Goal: Contribute content: Contribute content

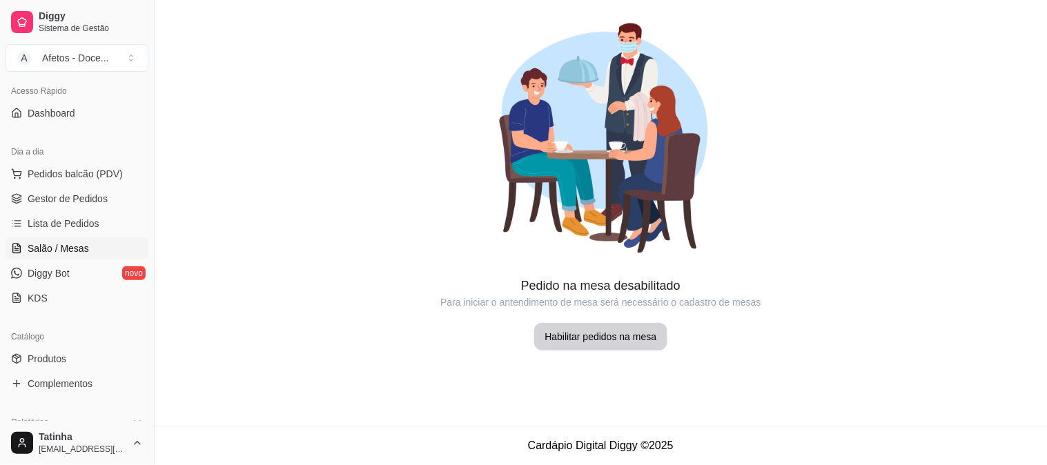
scroll to position [132, 0]
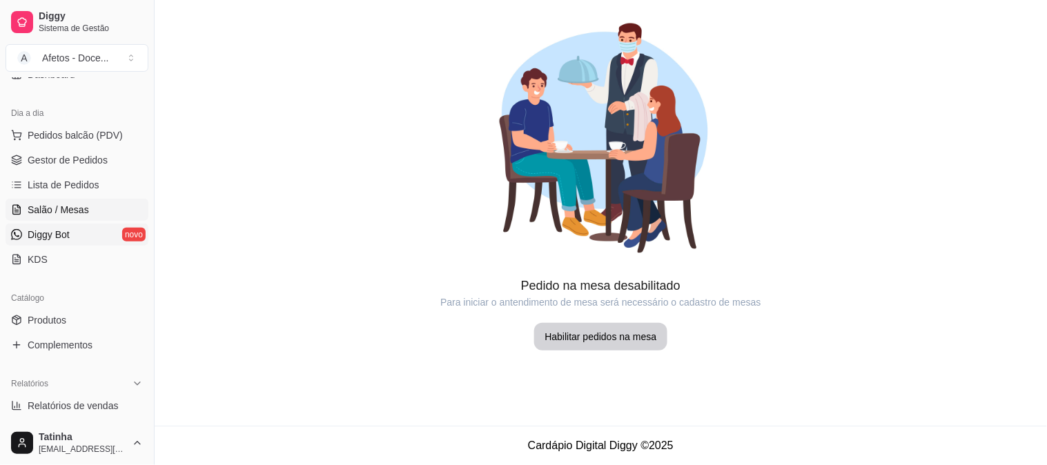
click at [71, 240] on link "Diggy Bot novo" at bounding box center [77, 235] width 143 height 22
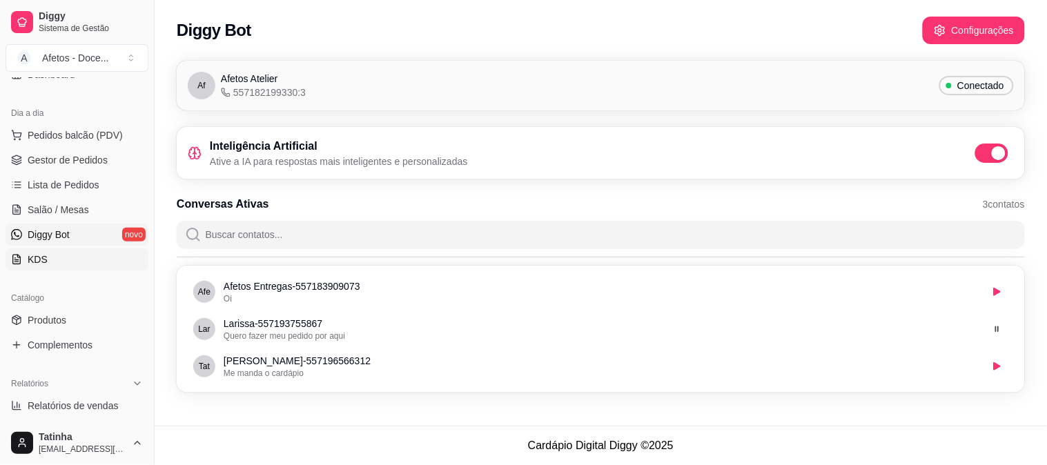
click at [46, 266] on link "KDS" at bounding box center [77, 260] width 143 height 22
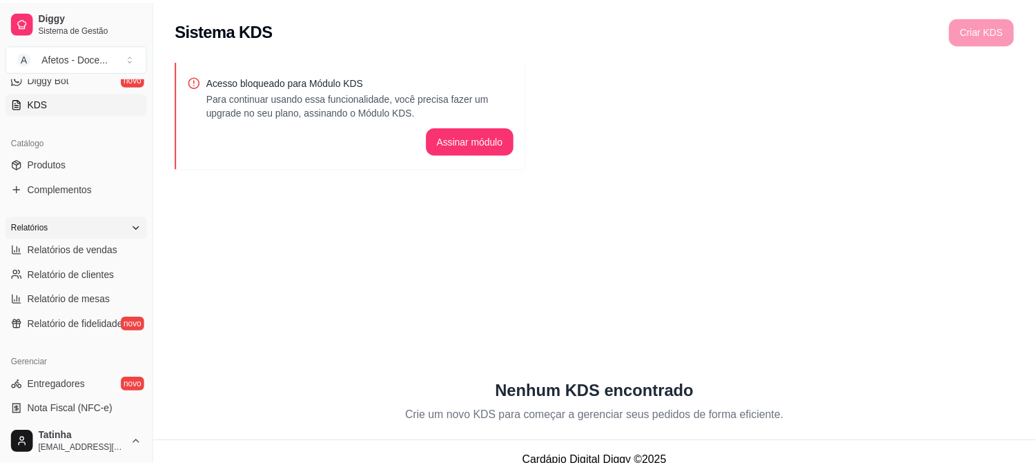
scroll to position [307, 0]
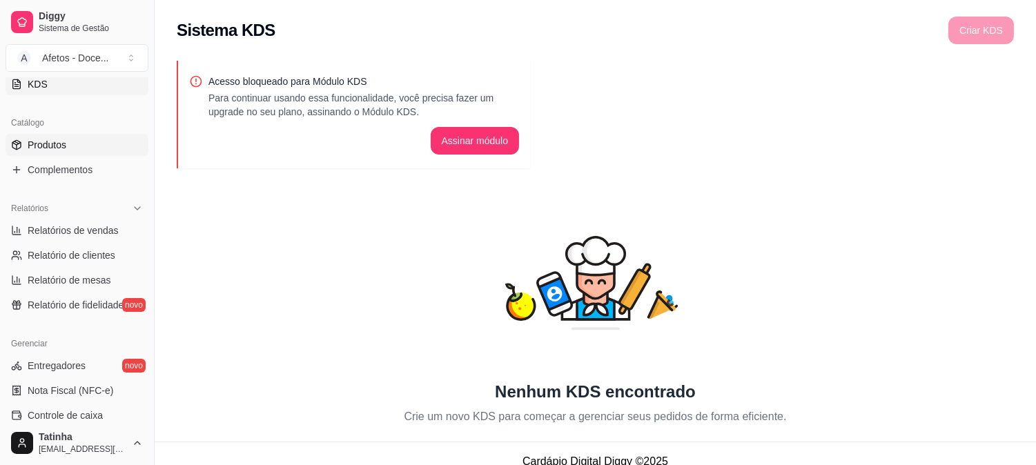
click at [69, 155] on link "Produtos" at bounding box center [77, 145] width 143 height 22
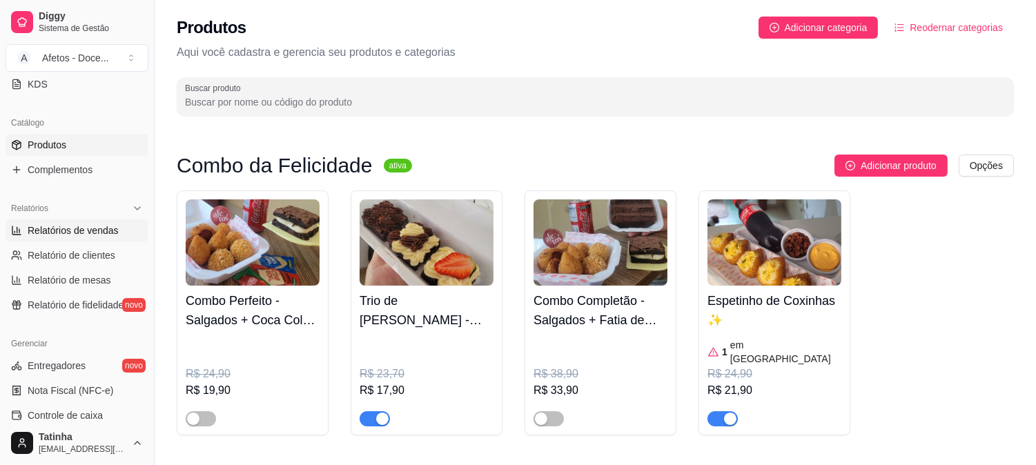
click at [93, 238] on link "Relatórios de vendas" at bounding box center [77, 231] width 143 height 22
select select "ALL"
select select "0"
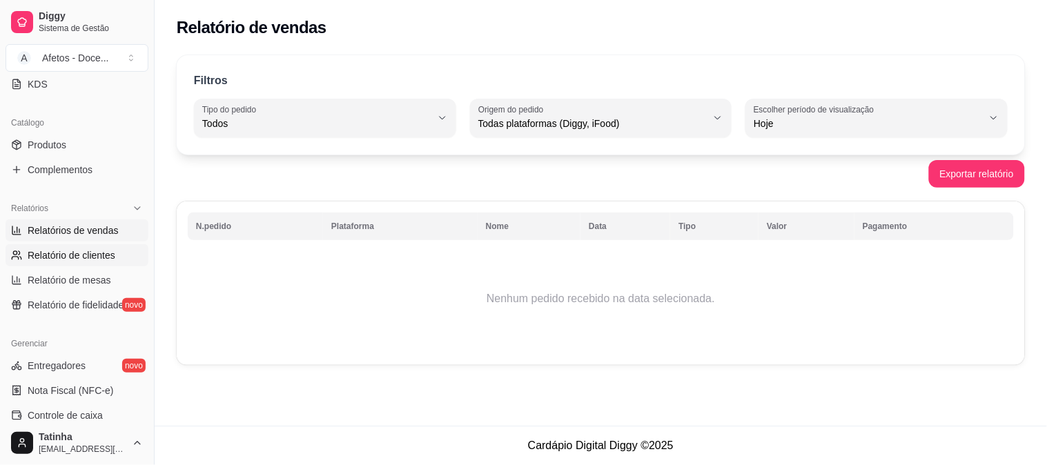
click at [88, 260] on span "Relatório de clientes" at bounding box center [72, 256] width 88 height 14
select select "30"
select select "HIGHEST_TOTAL_SPENT_WITH_ORDERS"
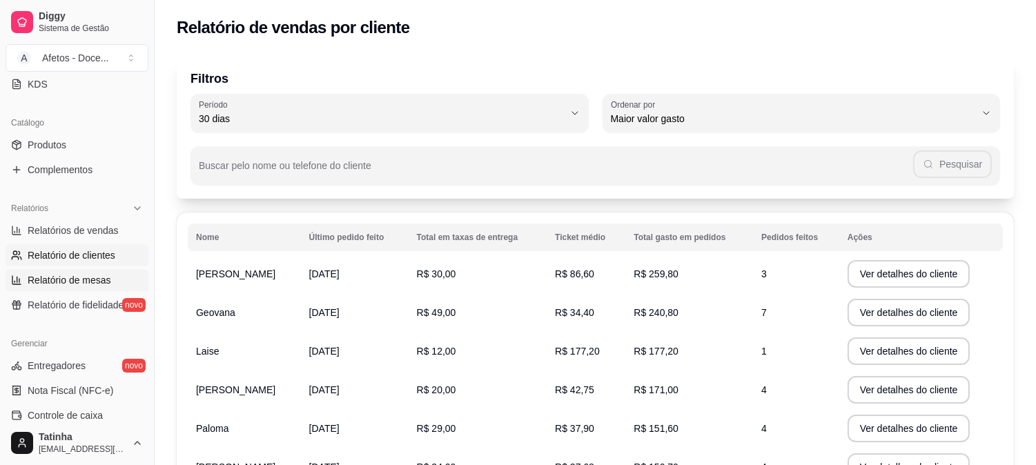
click at [86, 290] on link "Relatório de mesas" at bounding box center [77, 280] width 143 height 22
select select "TOTAL_OF_ORDERS"
select select "7"
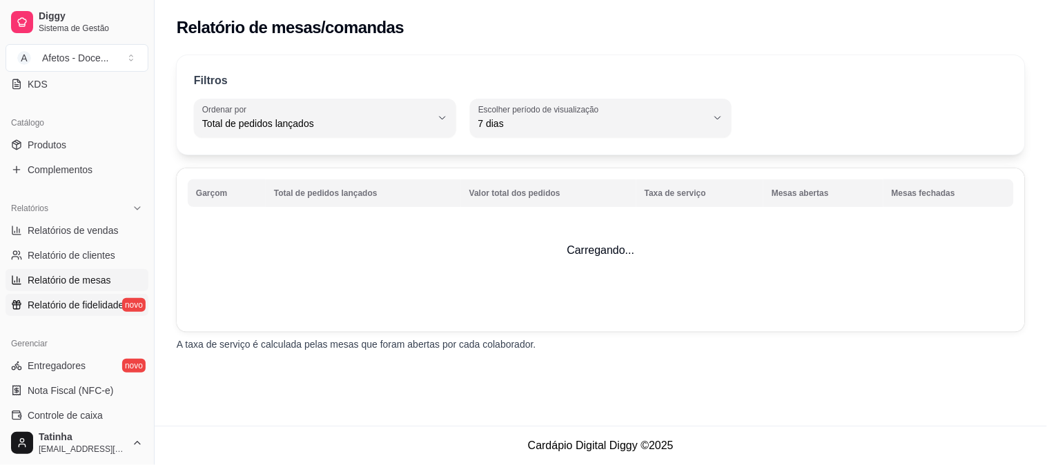
click at [94, 315] on link "Relatório de fidelidade novo" at bounding box center [77, 305] width 143 height 22
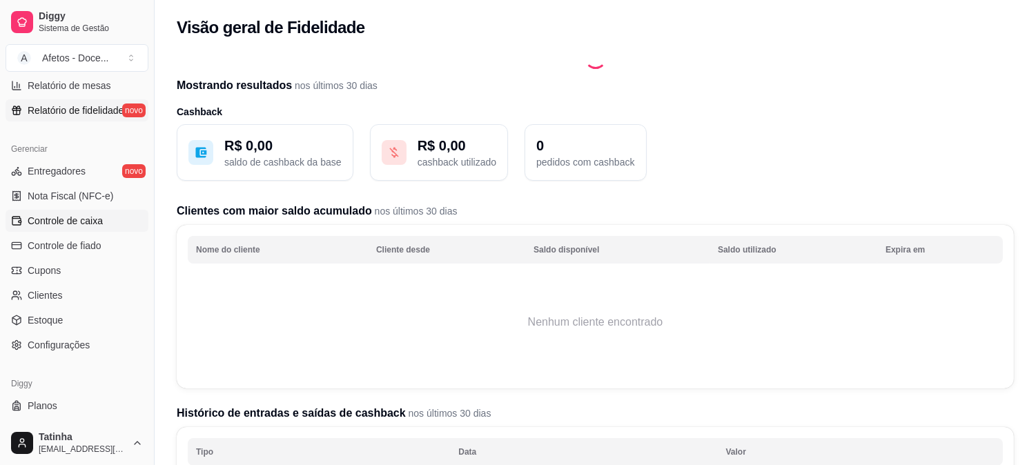
scroll to position [506, 0]
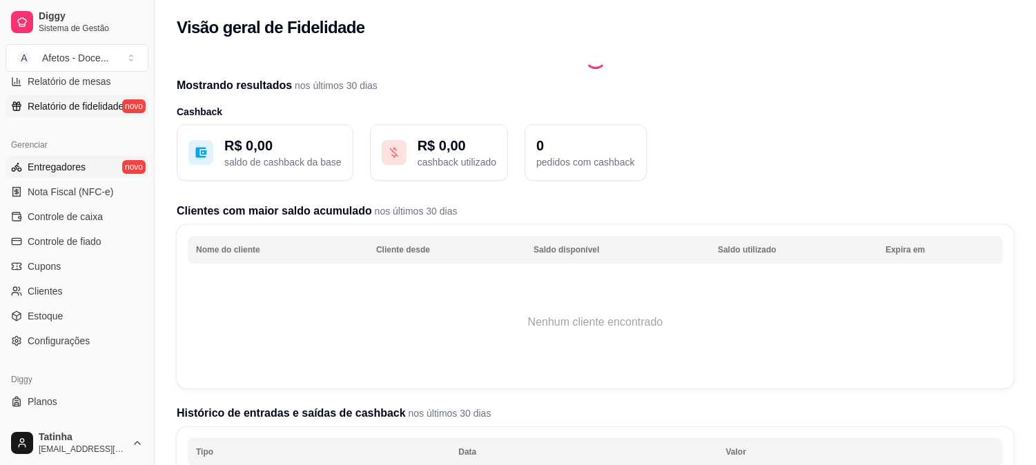
click at [71, 160] on span "Entregadores" at bounding box center [57, 167] width 58 height 14
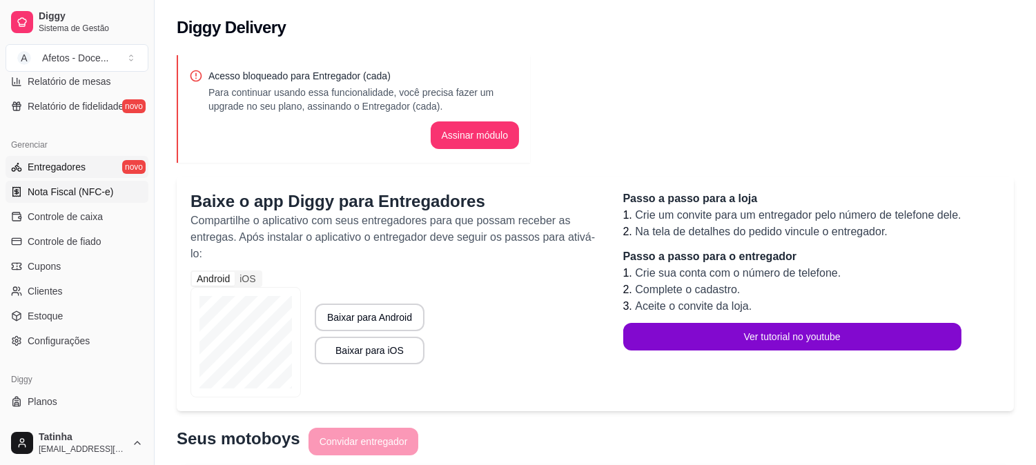
click at [67, 198] on link "Nota Fiscal (NFC-e)" at bounding box center [77, 192] width 143 height 22
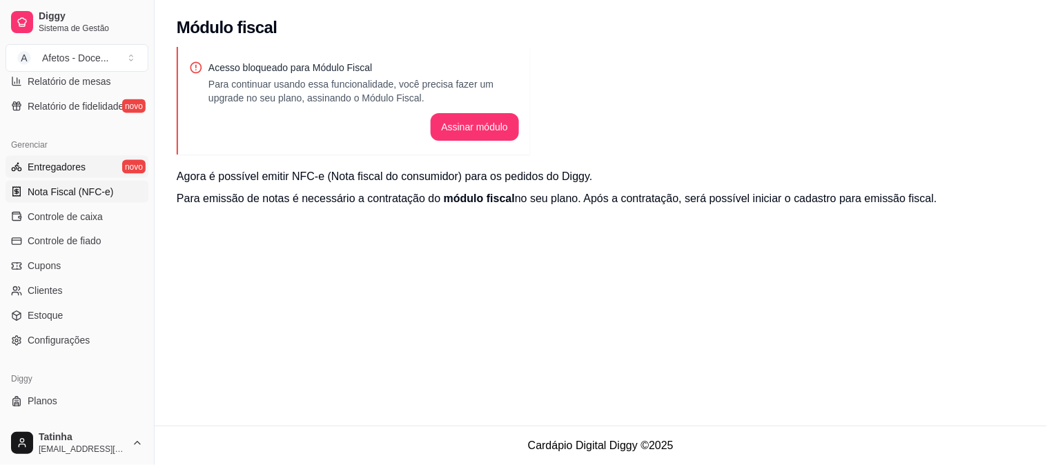
click at [70, 173] on span "Entregadores" at bounding box center [57, 167] width 58 height 14
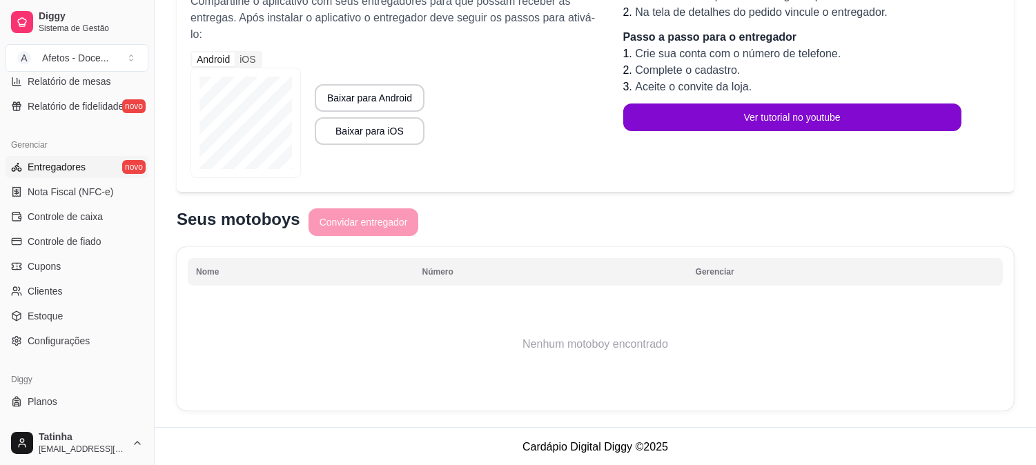
scroll to position [221, 0]
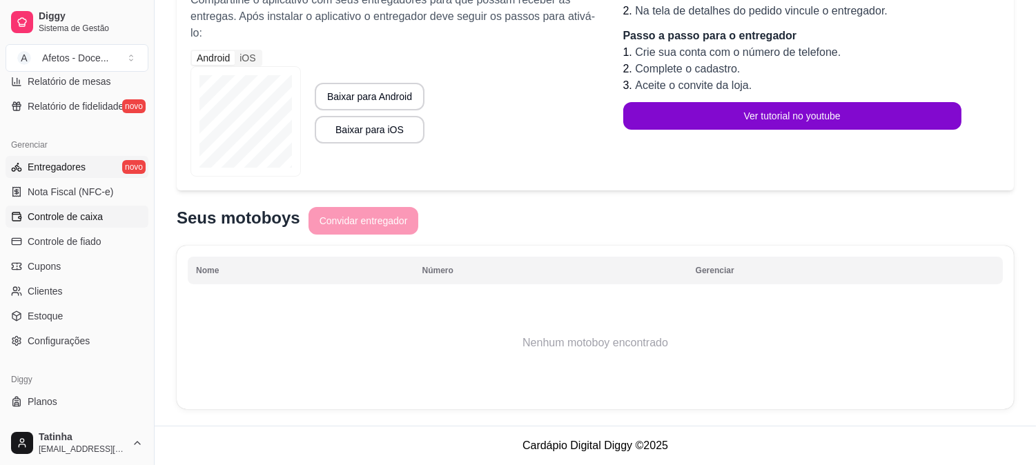
click at [75, 208] on link "Controle de caixa" at bounding box center [77, 217] width 143 height 22
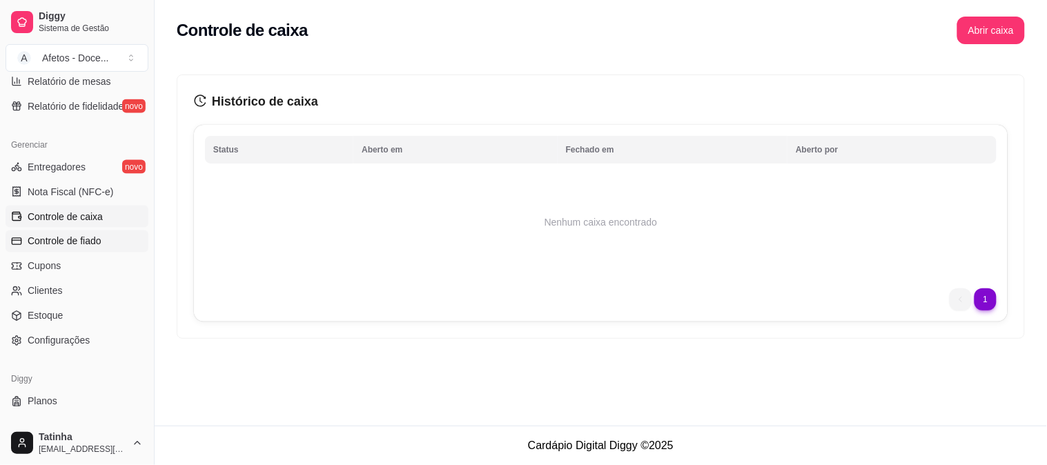
click at [72, 240] on span "Controle de fiado" at bounding box center [65, 242] width 74 height 14
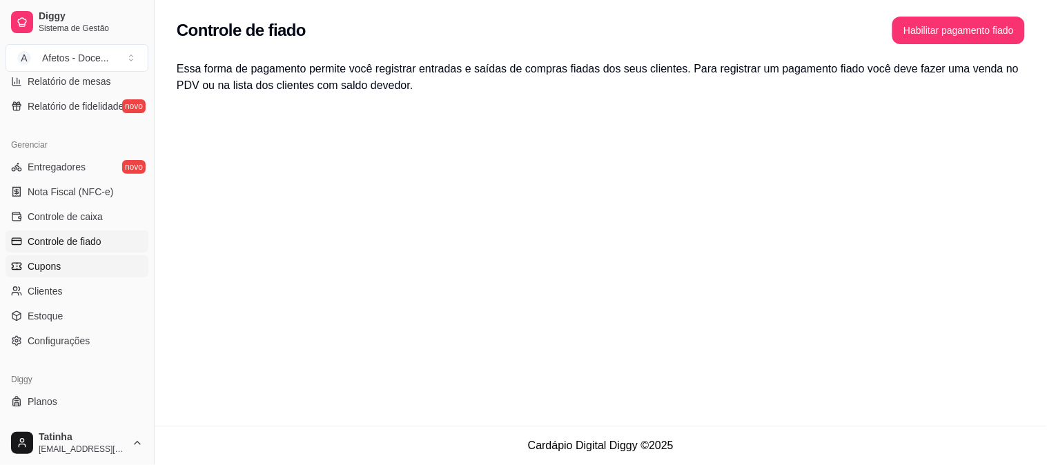
click at [55, 264] on span "Cupons" at bounding box center [44, 267] width 33 height 14
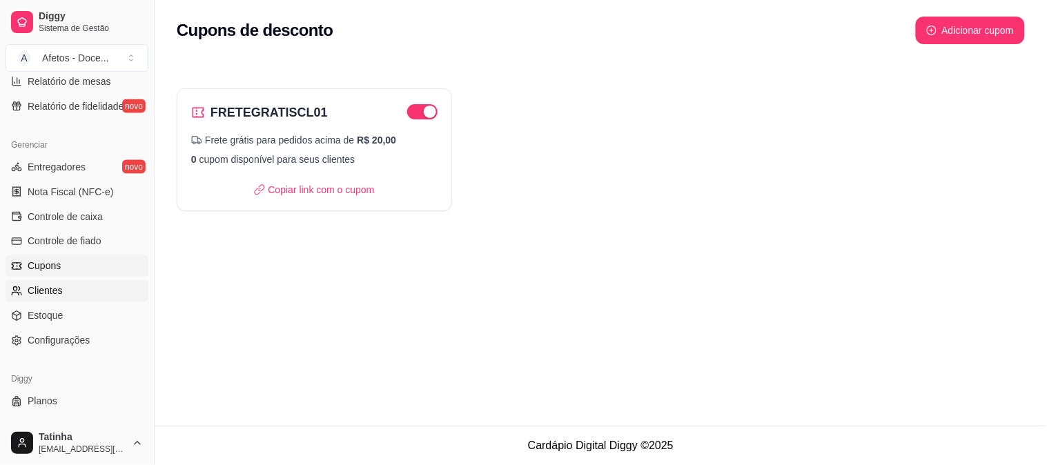
click at [64, 300] on link "Clientes" at bounding box center [77, 291] width 143 height 22
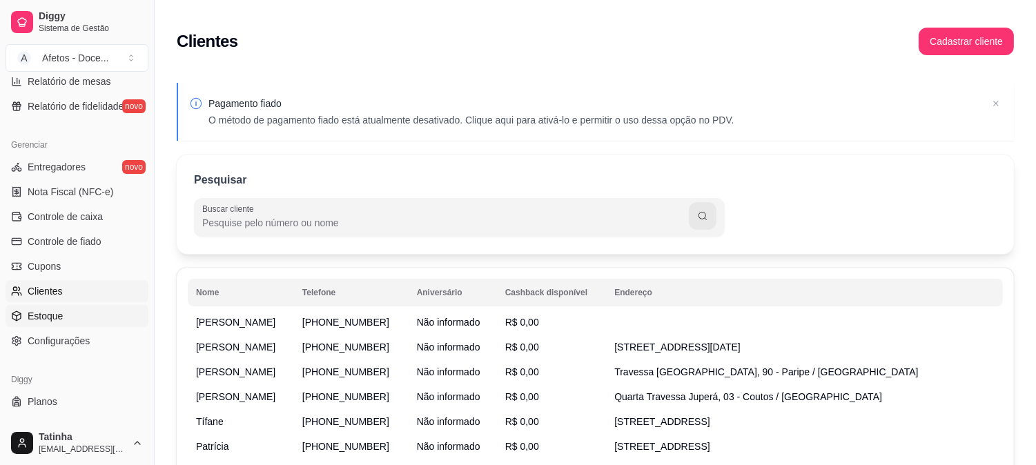
click at [59, 320] on span "Estoque" at bounding box center [45, 316] width 35 height 14
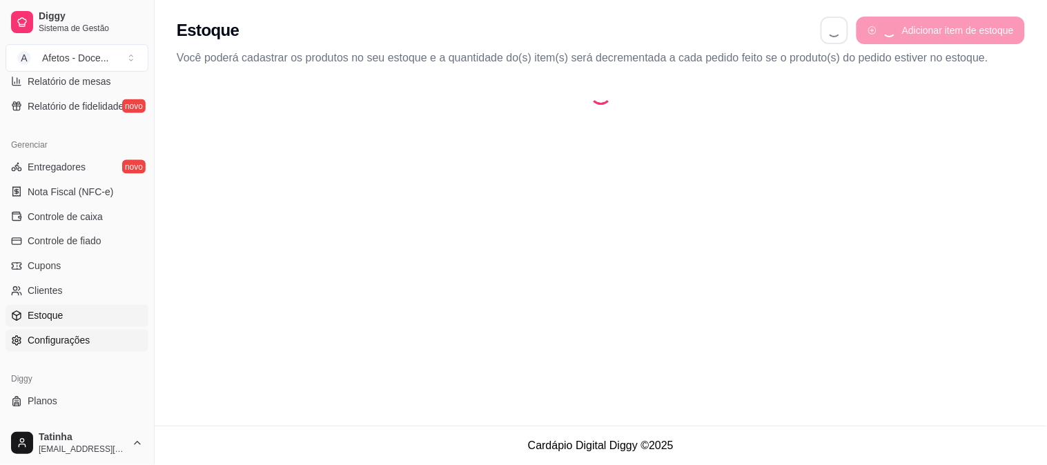
select select "QUANTITY_ORDER"
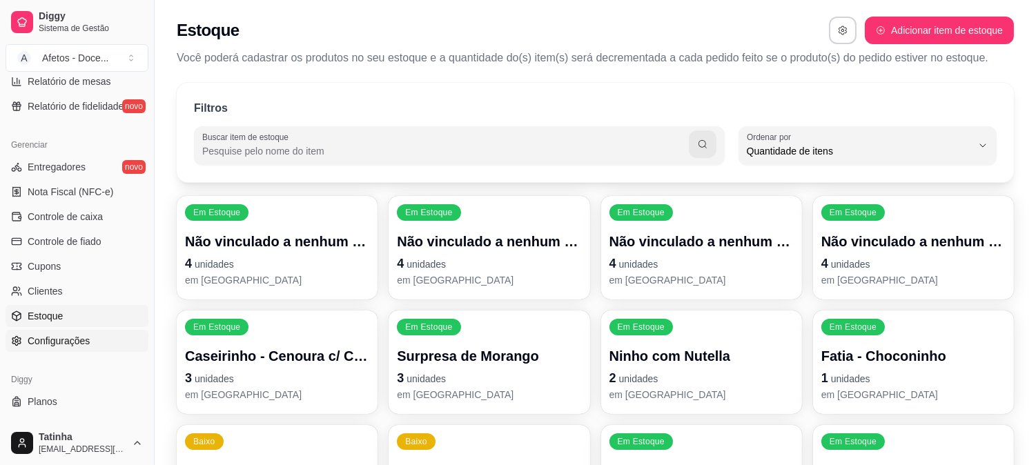
scroll to position [12, 0]
click at [57, 342] on span "Configurações" at bounding box center [59, 341] width 62 height 14
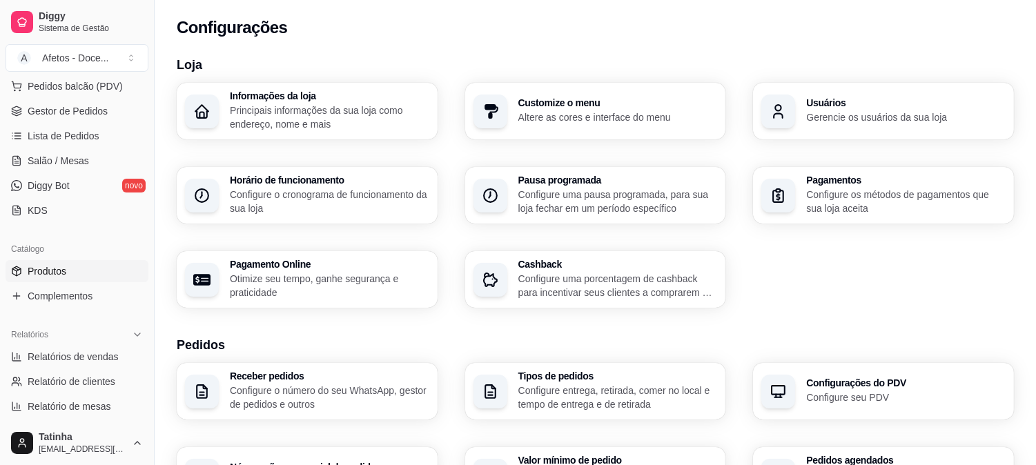
scroll to position [178, 0]
click at [95, 189] on link "Diggy Bot novo" at bounding box center [77, 188] width 143 height 22
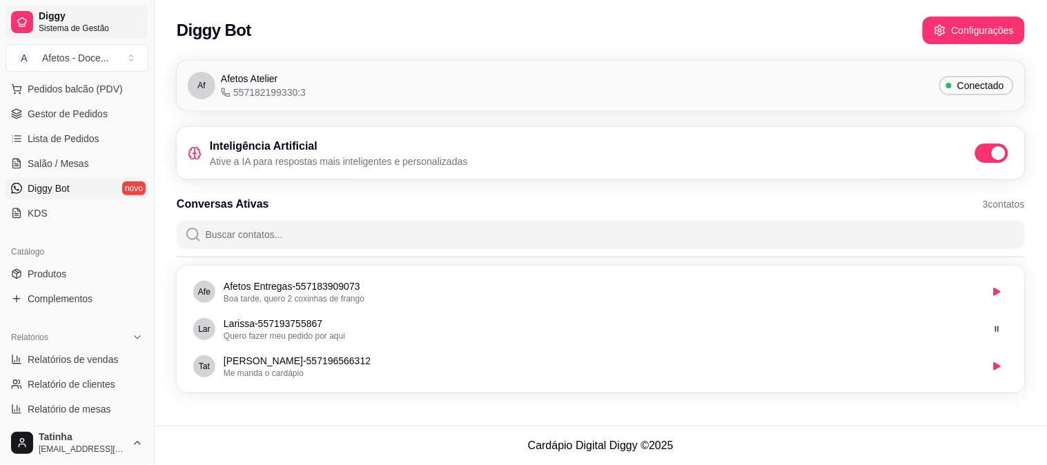
click at [29, 19] on div at bounding box center [22, 22] width 22 height 22
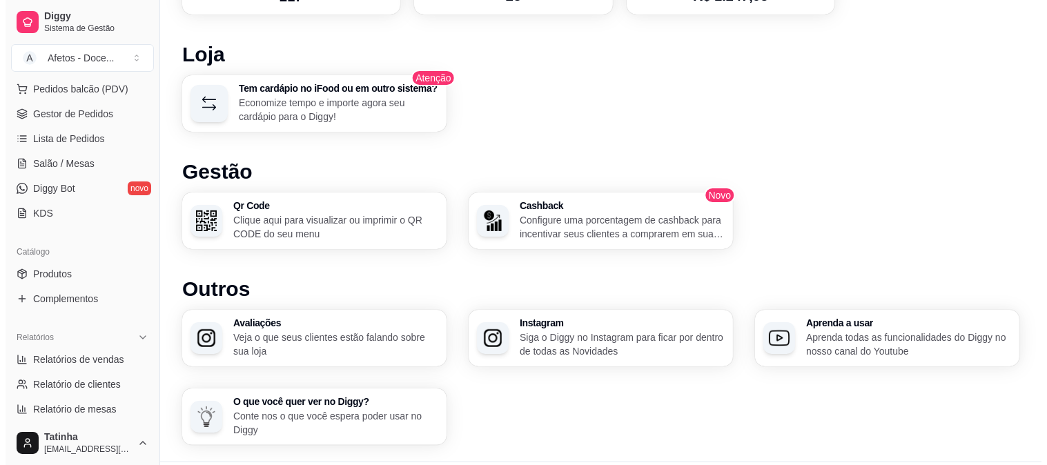
scroll to position [762, 0]
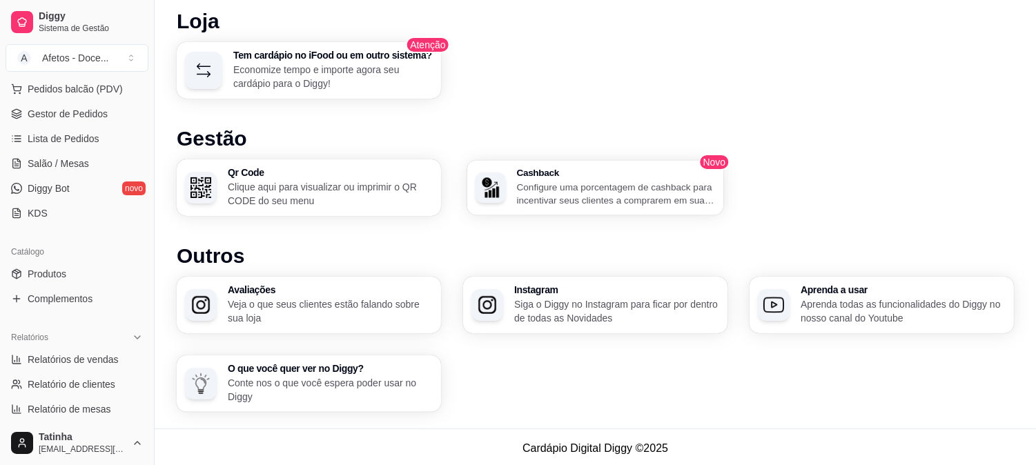
click at [517, 188] on p "Configure uma porcentagem de cashback para incentivar seus clientes a comprarem…" at bounding box center [616, 193] width 199 height 27
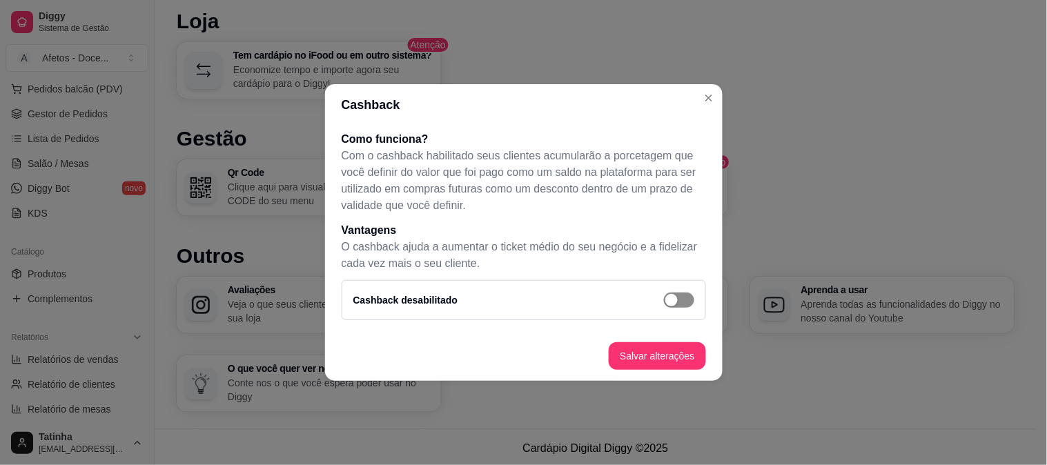
click at [675, 302] on div "button" at bounding box center [671, 300] width 12 height 12
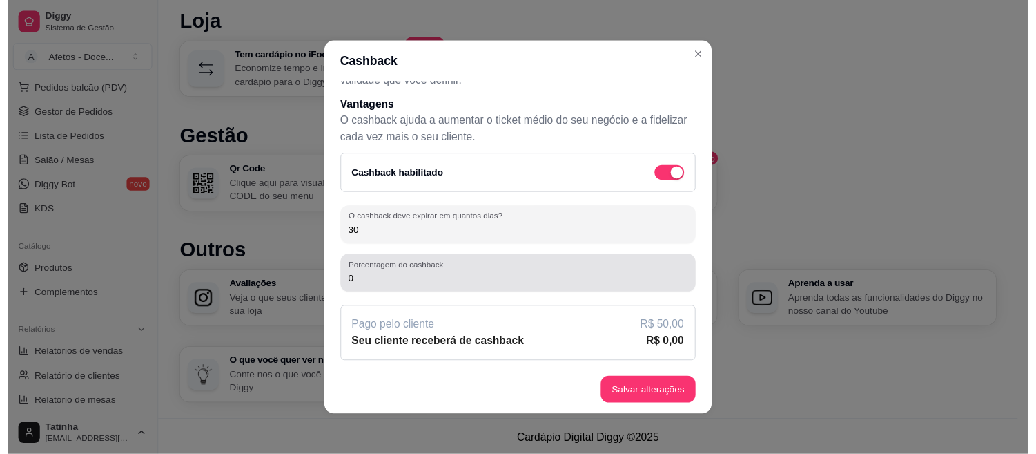
scroll to position [3, 0]
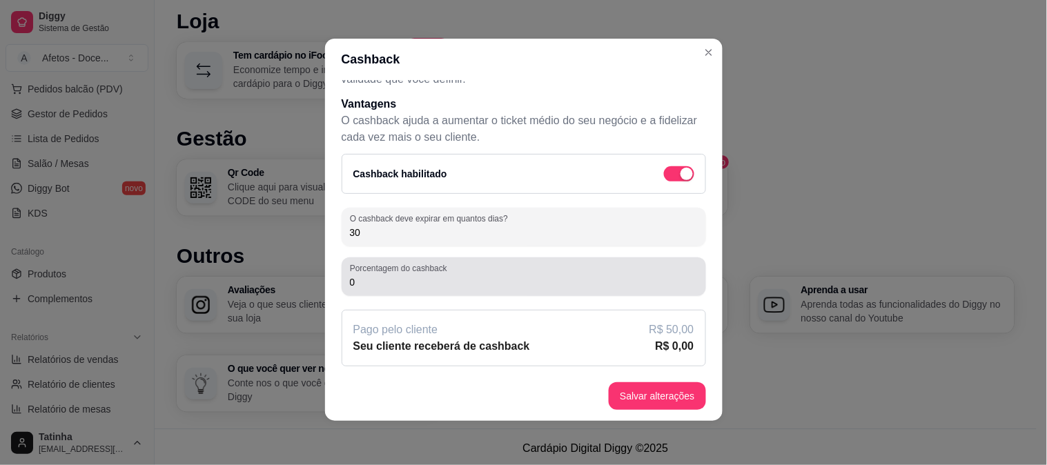
click at [632, 277] on input "0" at bounding box center [524, 282] width 348 height 14
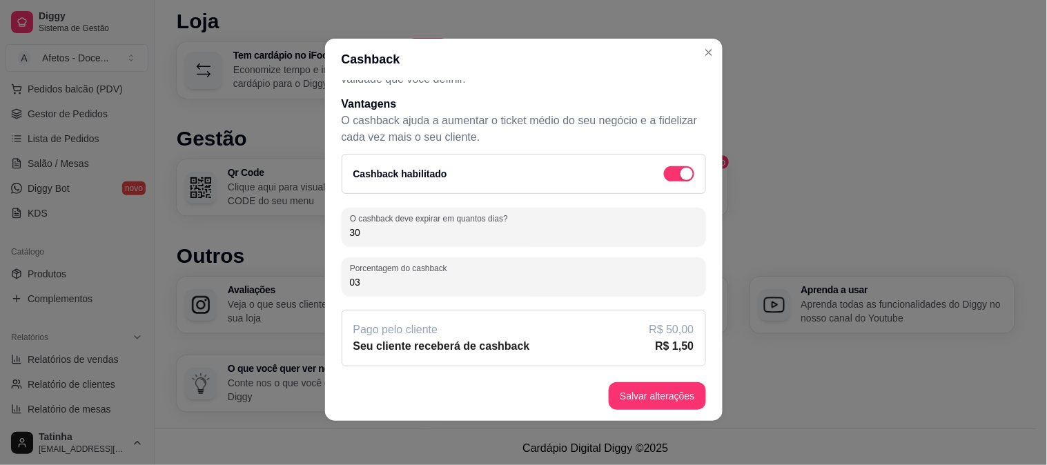
type input "0"
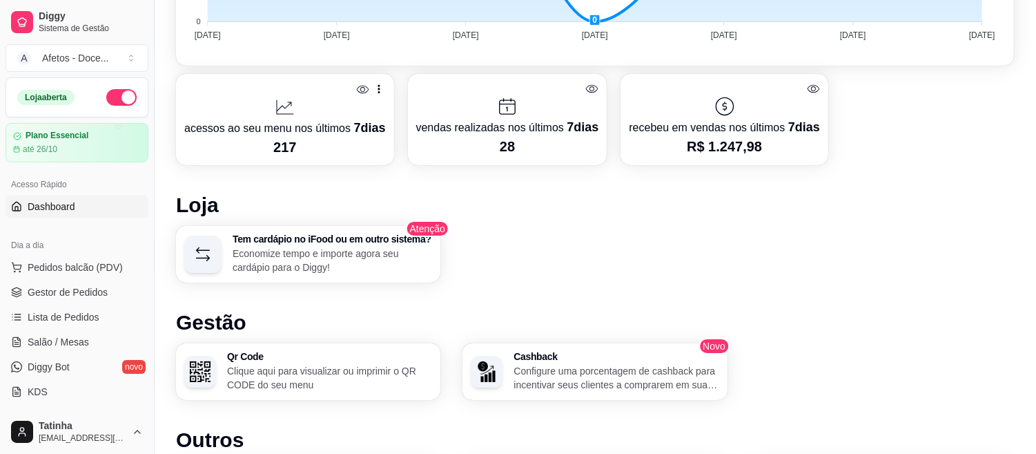
scroll to position [566, 1]
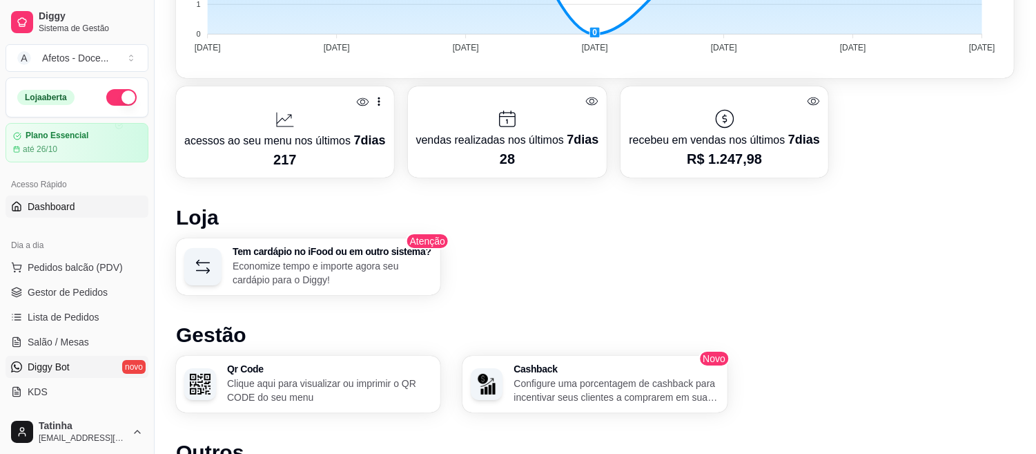
click at [46, 357] on link "Diggy Bot novo" at bounding box center [77, 367] width 143 height 22
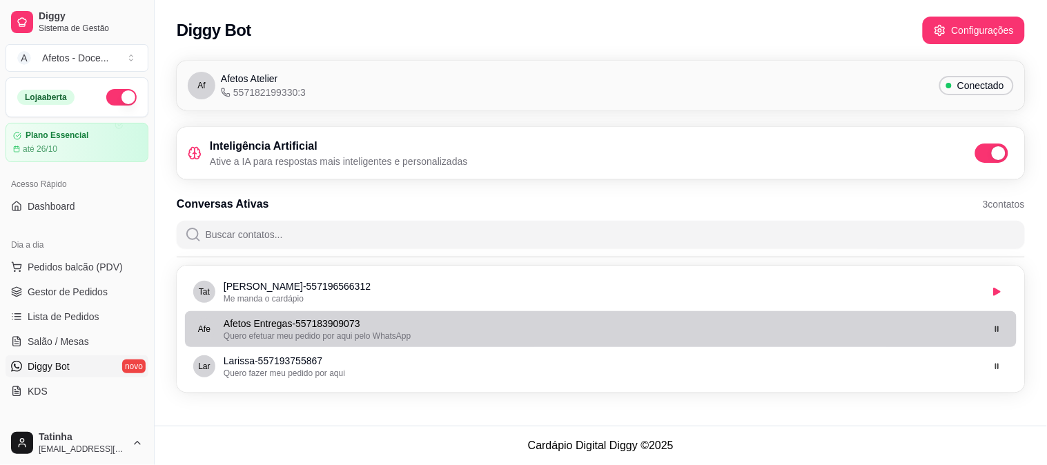
click at [914, 343] on li "Afe Afetos Entregas - 557183909073 Quero efetuar meu pedido por aqui pelo Whats…" at bounding box center [601, 329] width 832 height 36
click at [647, 327] on p "Afetos Entregas - 557183909073" at bounding box center [602, 324] width 757 height 14
click at [616, 325] on p "Afetos Entregas - 557183909073" at bounding box center [602, 324] width 757 height 14
click at [997, 328] on icon "button" at bounding box center [997, 330] width 3 height 6
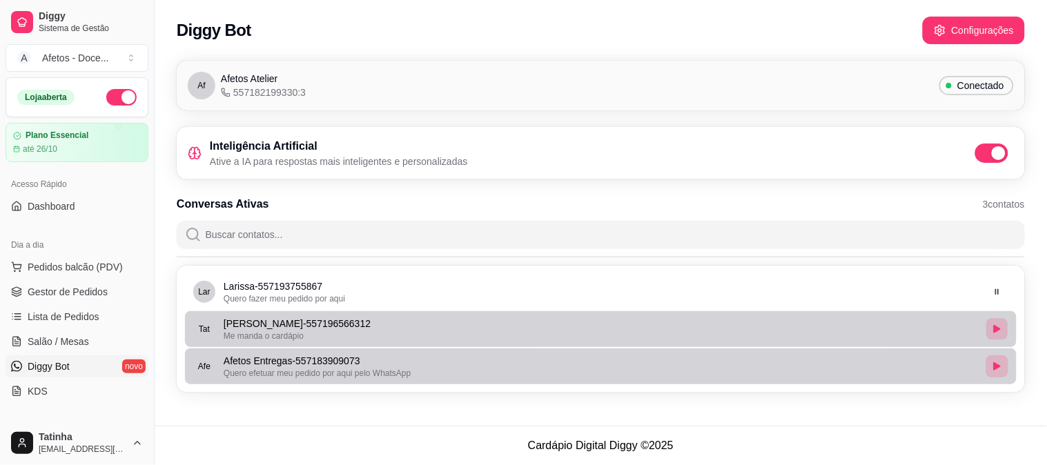
click at [996, 328] on icon "button" at bounding box center [997, 329] width 7 height 8
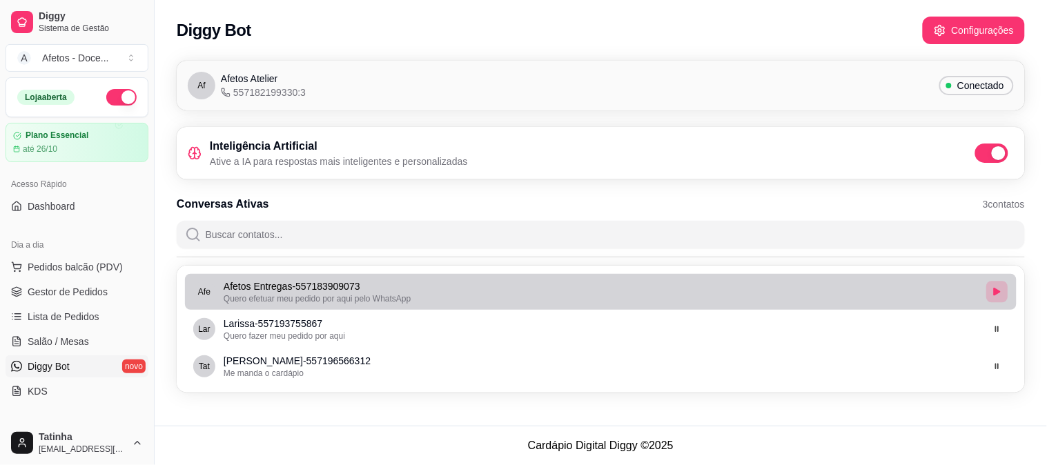
click at [998, 293] on icon "button" at bounding box center [997, 292] width 7 height 8
click at [996, 299] on button "button" at bounding box center [996, 291] width 21 height 21
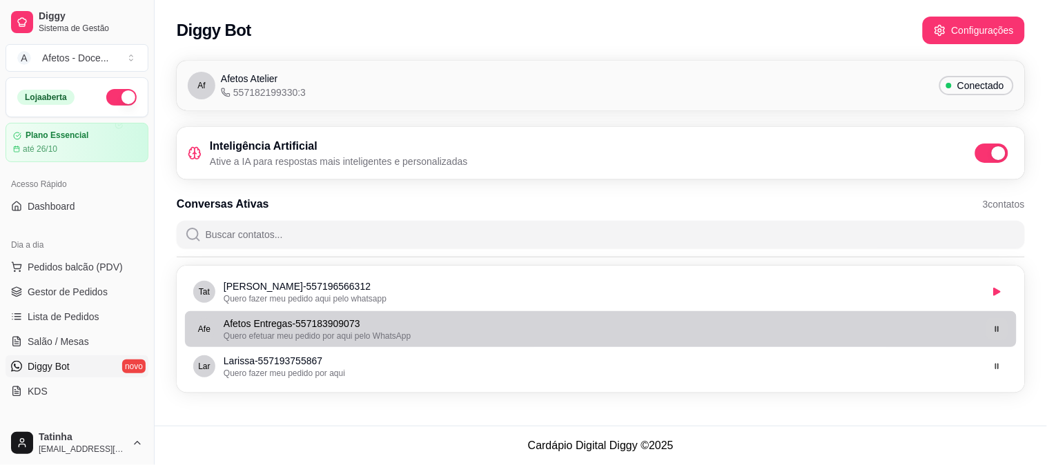
click at [998, 329] on icon "button" at bounding box center [997, 329] width 8 height 8
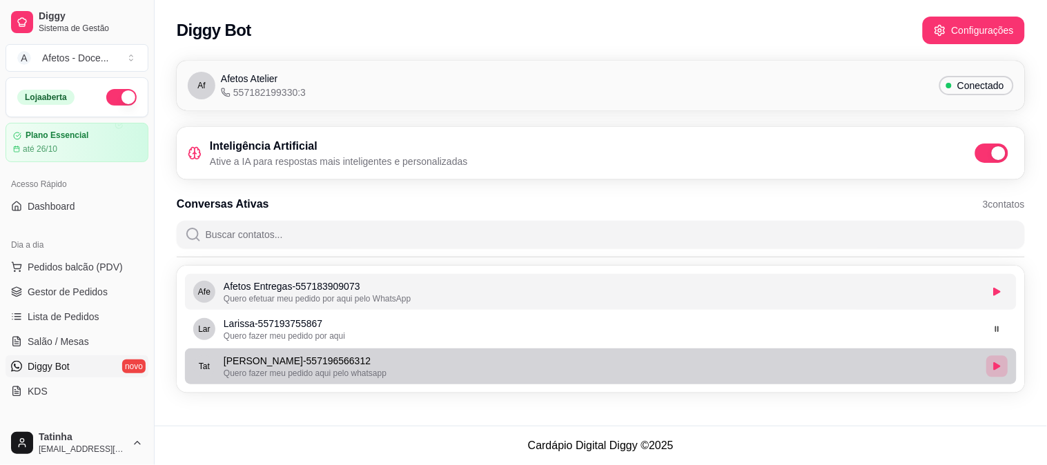
click at [999, 364] on icon "button" at bounding box center [997, 366] width 7 height 8
click at [998, 366] on icon "button" at bounding box center [997, 366] width 8 height 8
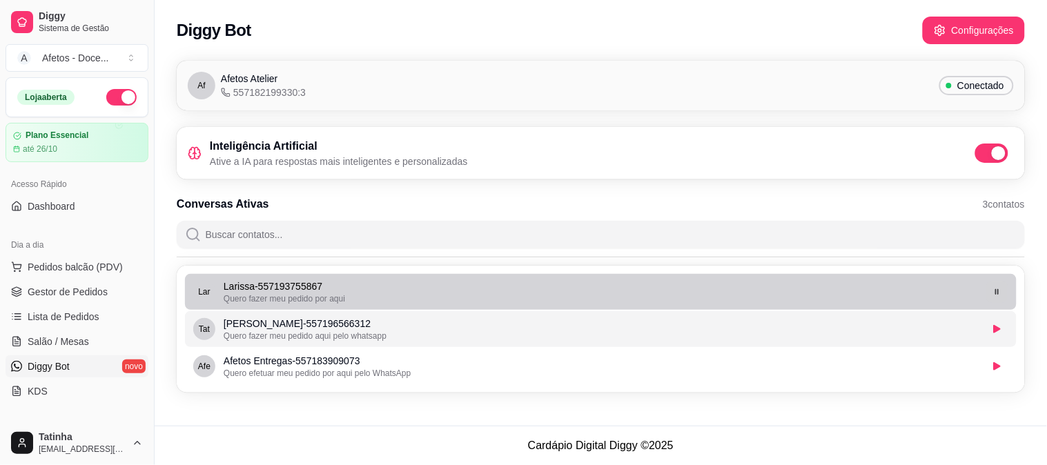
click at [998, 291] on icon "button" at bounding box center [997, 292] width 8 height 8
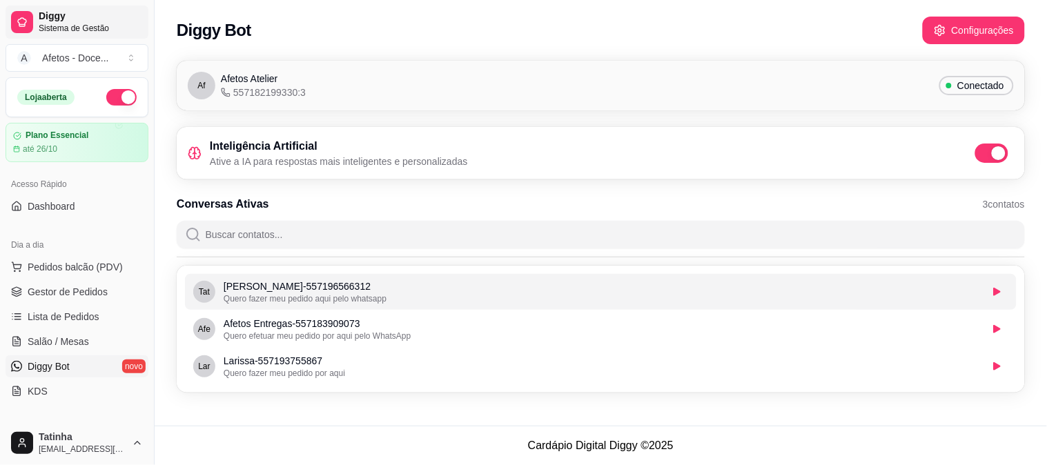
click at [81, 12] on span "Diggy" at bounding box center [91, 16] width 104 height 12
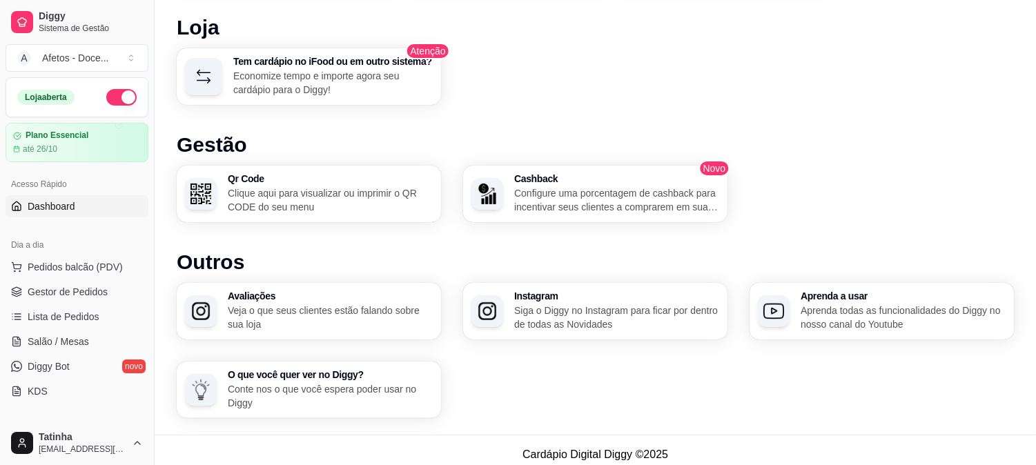
scroll to position [762, 0]
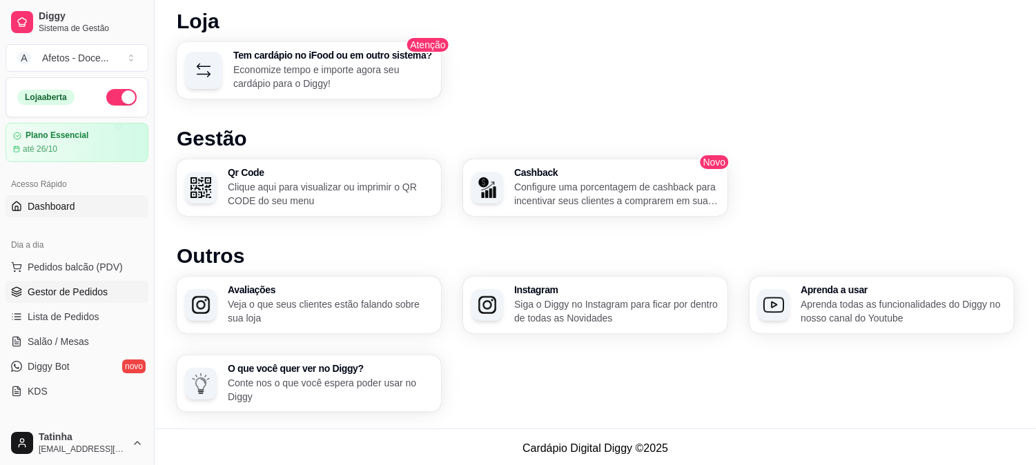
click at [86, 302] on link "Gestor de Pedidos" at bounding box center [77, 292] width 143 height 22
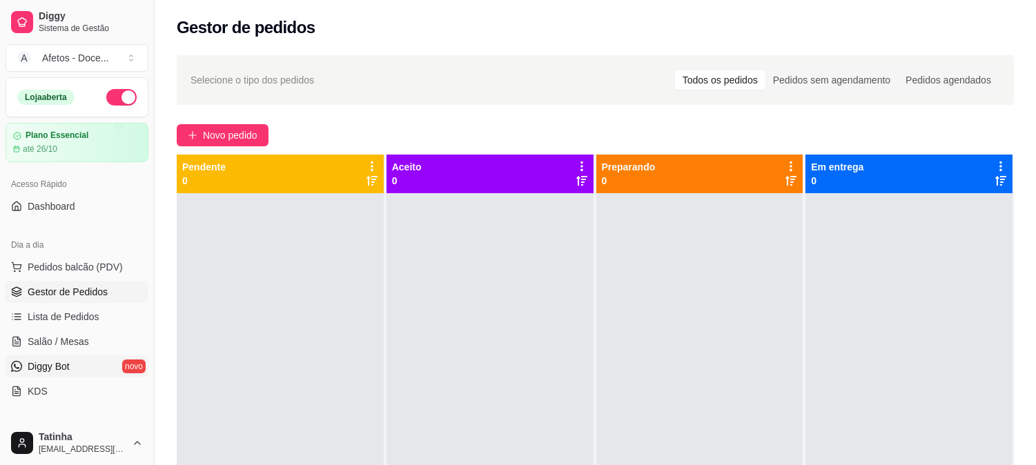
click at [64, 361] on span "Diggy Bot" at bounding box center [49, 367] width 42 height 14
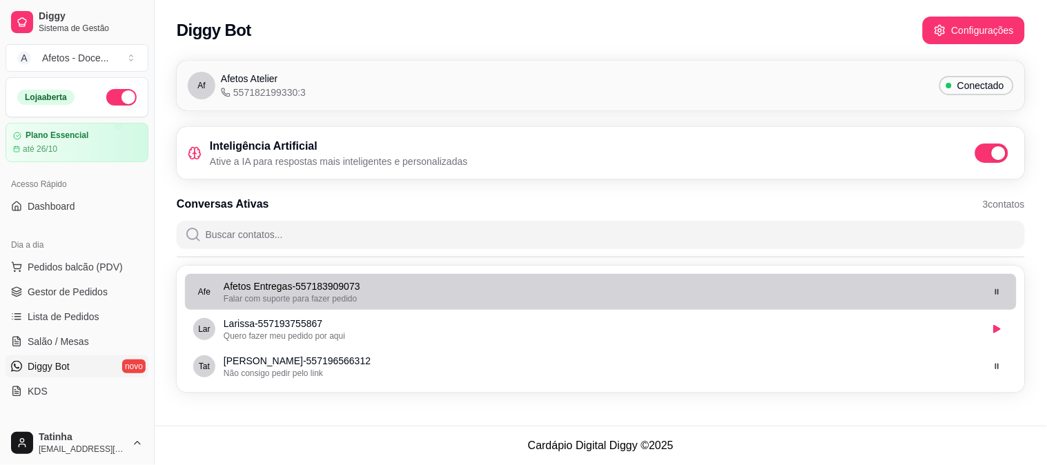
click at [1001, 286] on button "button" at bounding box center [996, 291] width 21 height 21
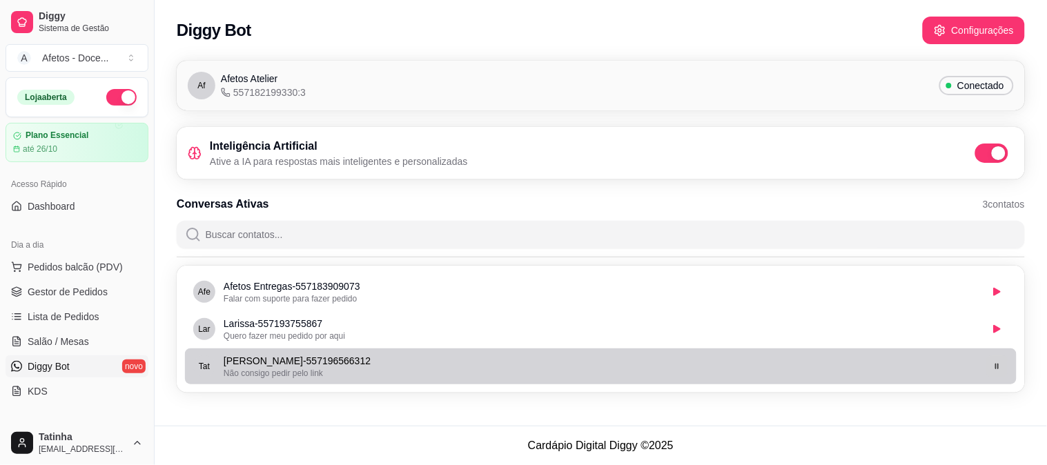
click at [999, 371] on button "button" at bounding box center [996, 366] width 21 height 21
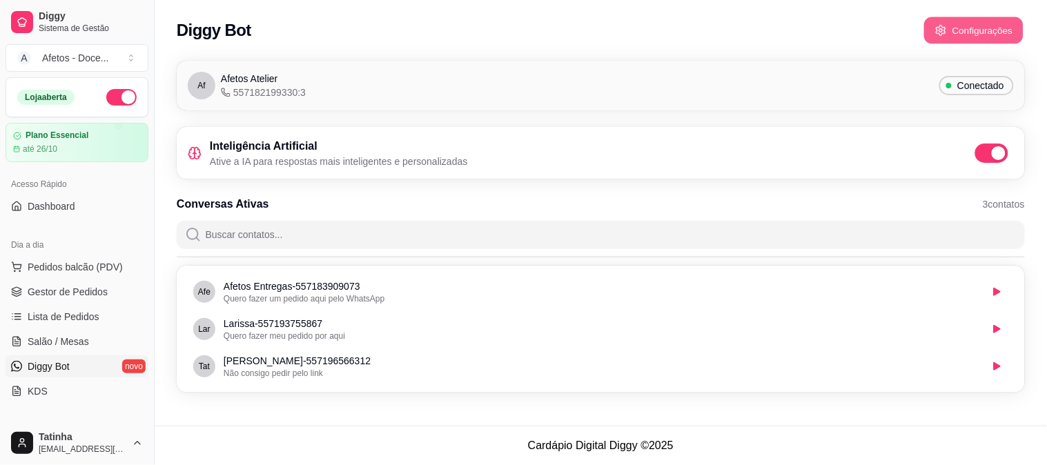
click at [967, 35] on button "Configurações" at bounding box center [973, 30] width 99 height 27
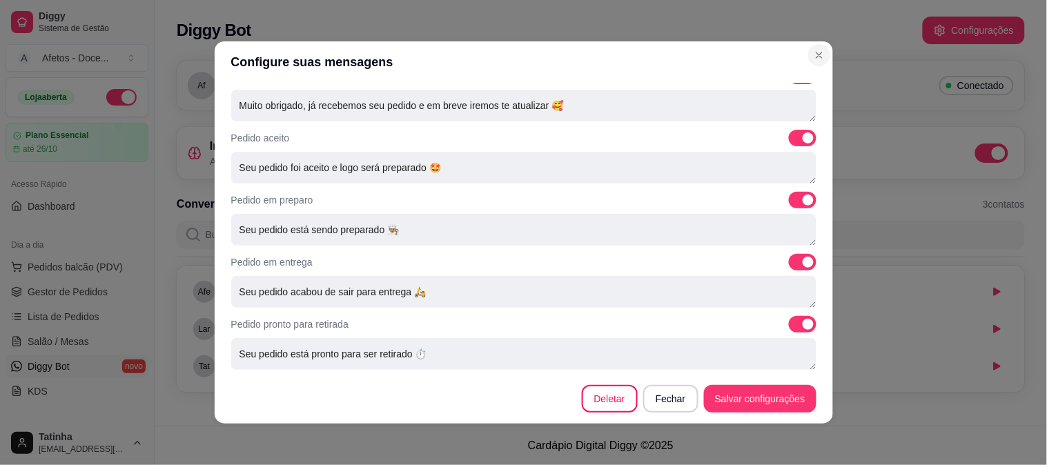
click at [735, 80] on section "Configure suas mensagens Mensagens automáticas Personalize as mensagens que o r…" at bounding box center [524, 232] width 619 height 382
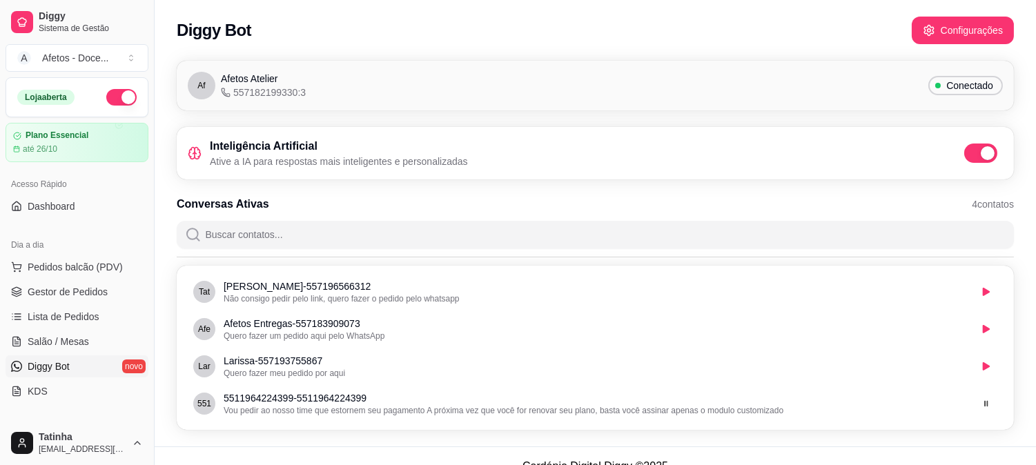
scroll to position [19, 0]
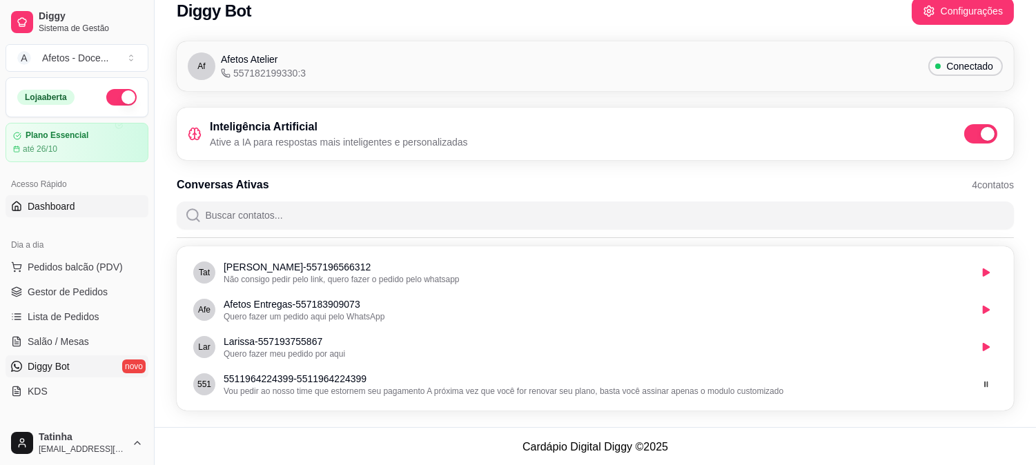
click at [21, 201] on icon at bounding box center [16, 206] width 11 height 11
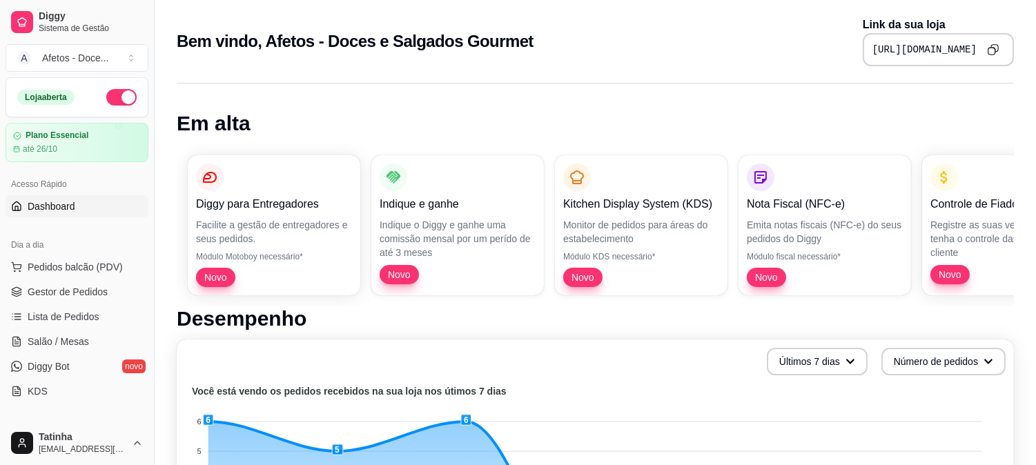
click at [995, 42] on button "Copy to clipboard" at bounding box center [992, 49] width 21 height 21
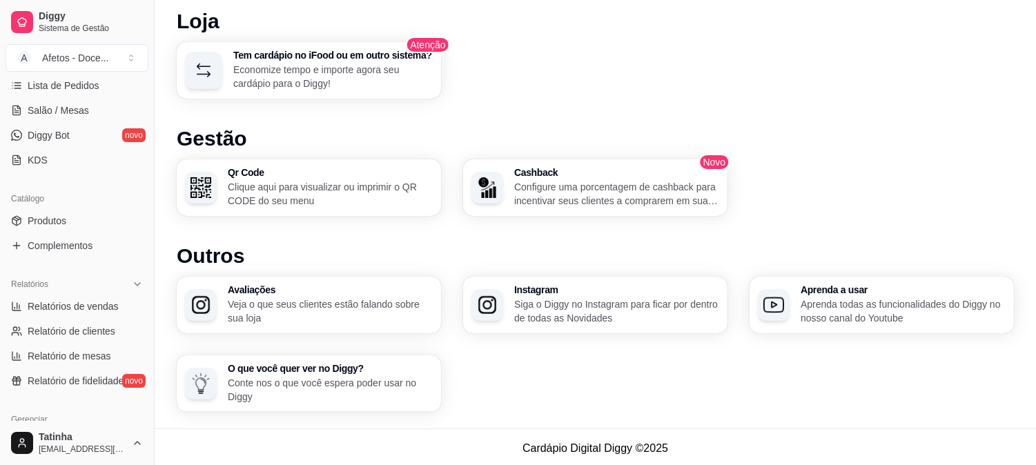
scroll to position [231, 0]
click at [66, 226] on link "Produtos" at bounding box center [77, 222] width 143 height 22
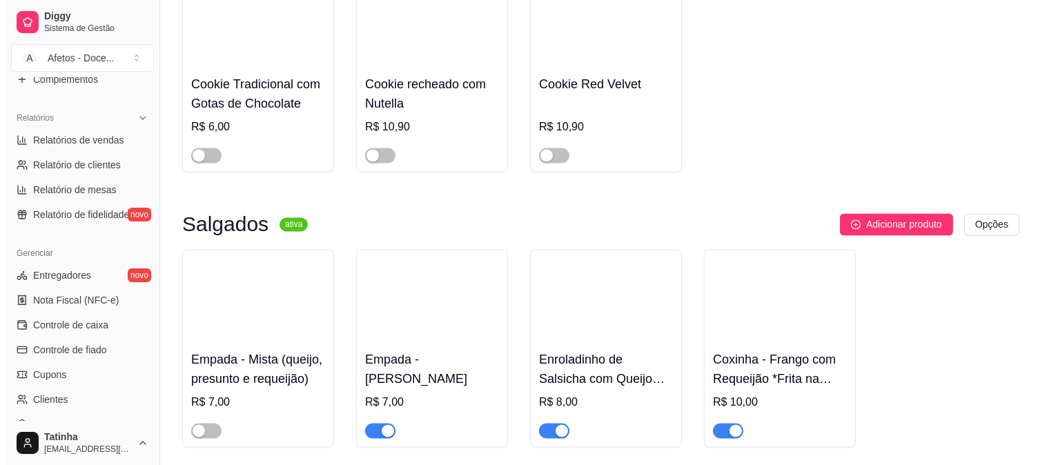
scroll to position [4734, 0]
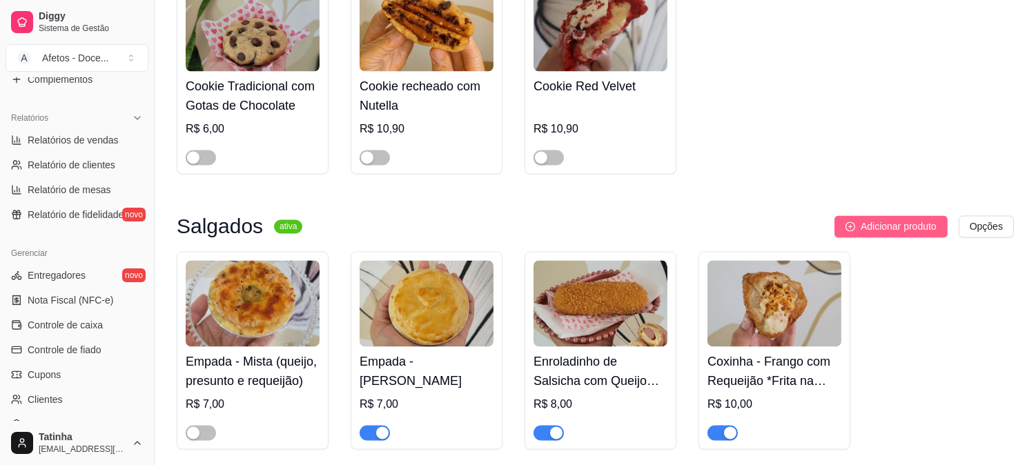
click at [846, 222] on icon "plus-circle" at bounding box center [851, 227] width 10 height 10
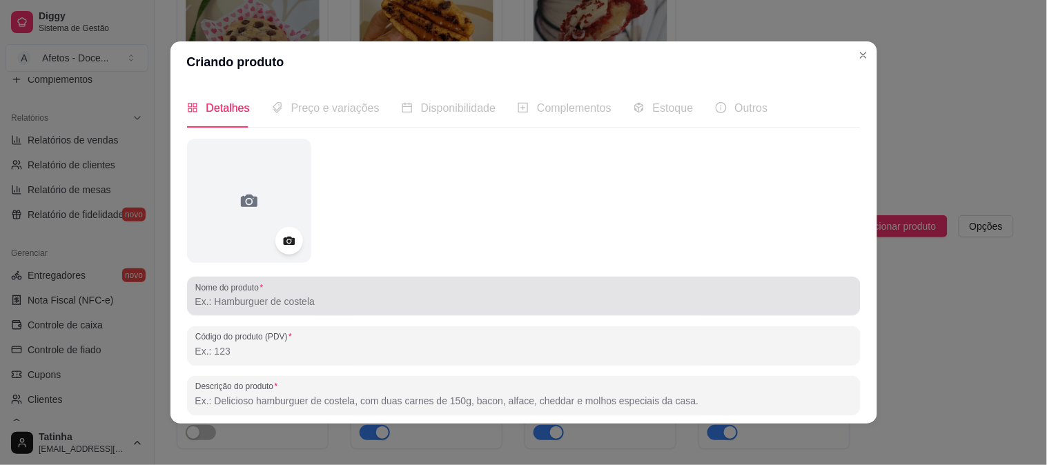
click at [390, 313] on div "Nome do produto" at bounding box center [524, 296] width 674 height 39
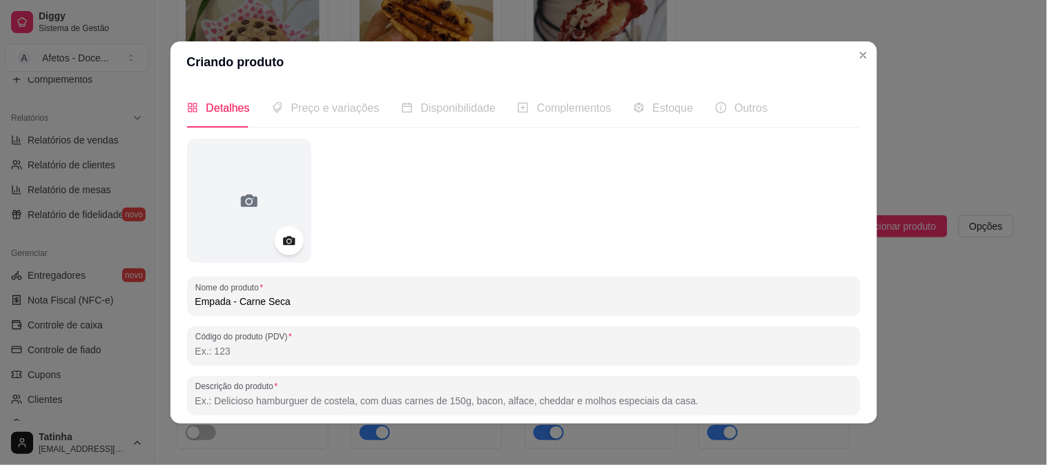
type input "Empada - Carne Seca"
click at [283, 238] on icon at bounding box center [289, 241] width 12 height 9
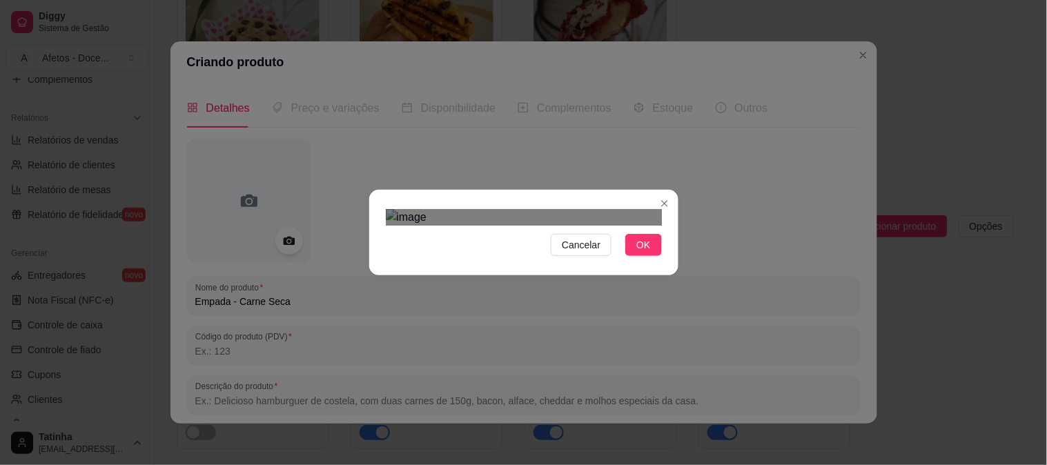
click at [369, 262] on div "Cancelar OK" at bounding box center [523, 233] width 309 height 58
click at [633, 256] on button "OK" at bounding box center [643, 245] width 36 height 22
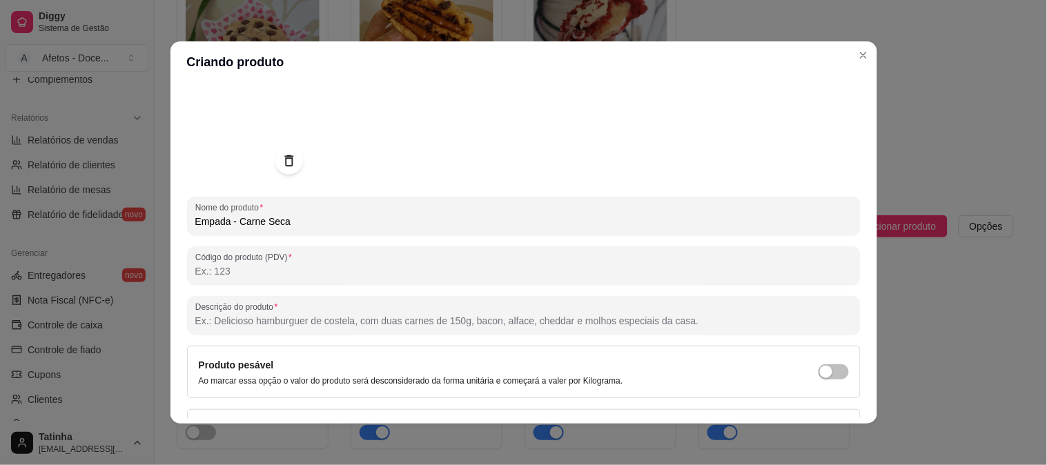
scroll to position [92, 0]
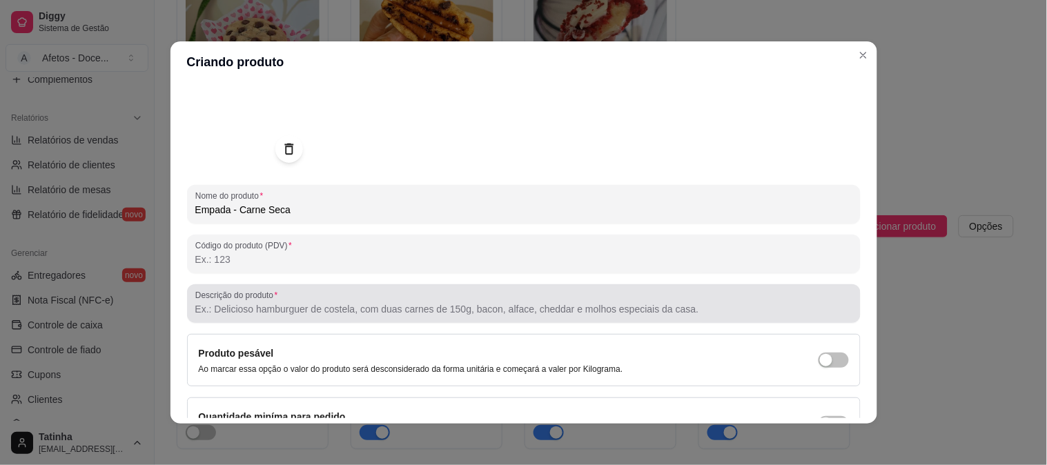
click at [257, 313] on input "Descrição do produto" at bounding box center [523, 309] width 657 height 14
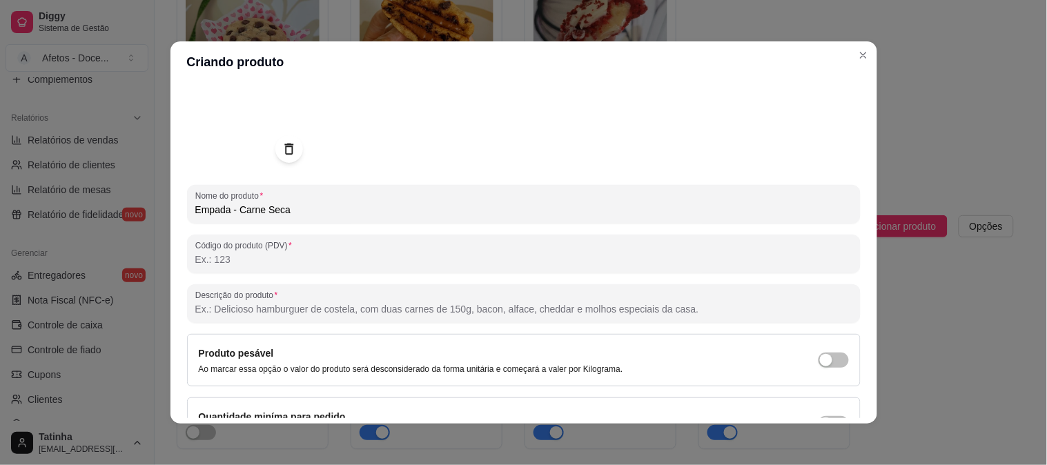
paste input "Empada de massa amanteigada e crocante, recheada com carne seca desfiada e refo…"
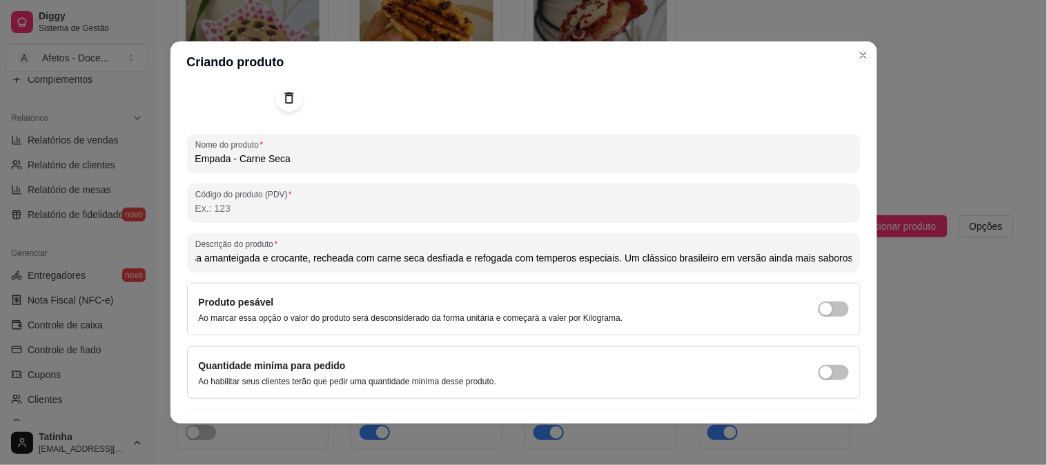
scroll to position [173, 0]
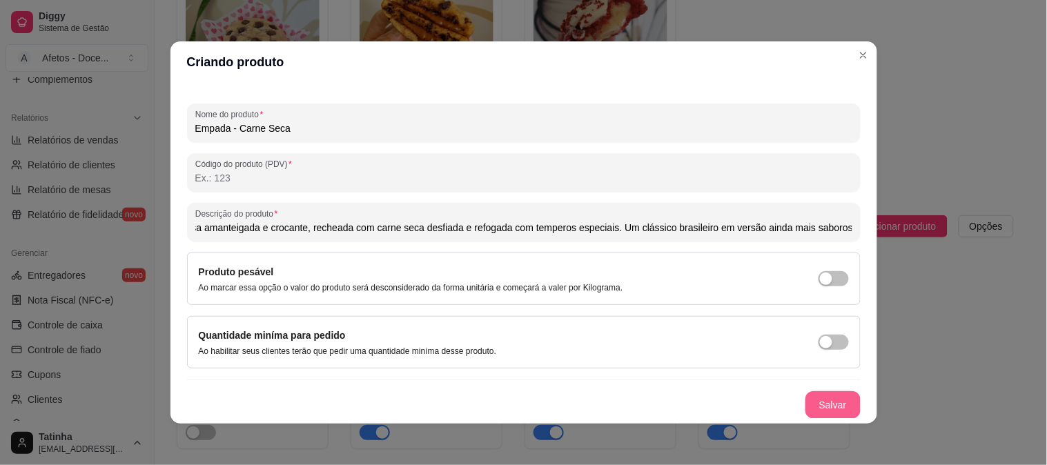
type input "Empada de massa amanteigada e crocante, recheada com carne seca desfiada e refo…"
click at [838, 410] on button "Salvar" at bounding box center [833, 405] width 55 height 28
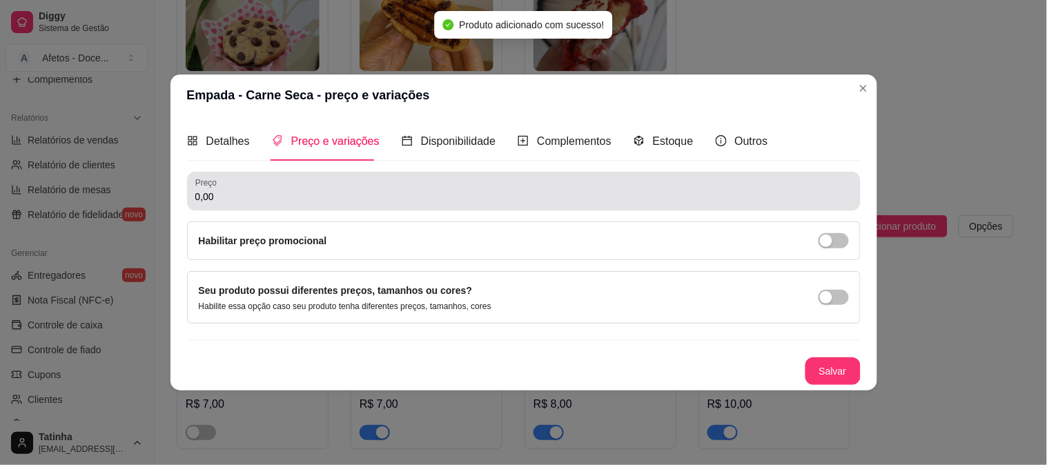
click at [350, 181] on div "0,00" at bounding box center [523, 191] width 657 height 28
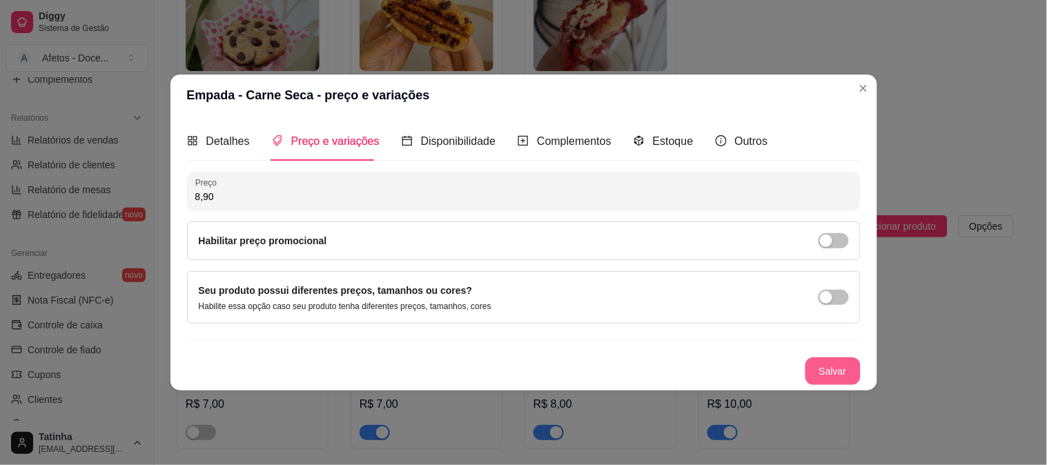
type input "8,90"
click at [817, 366] on button "Salvar" at bounding box center [833, 371] width 54 height 27
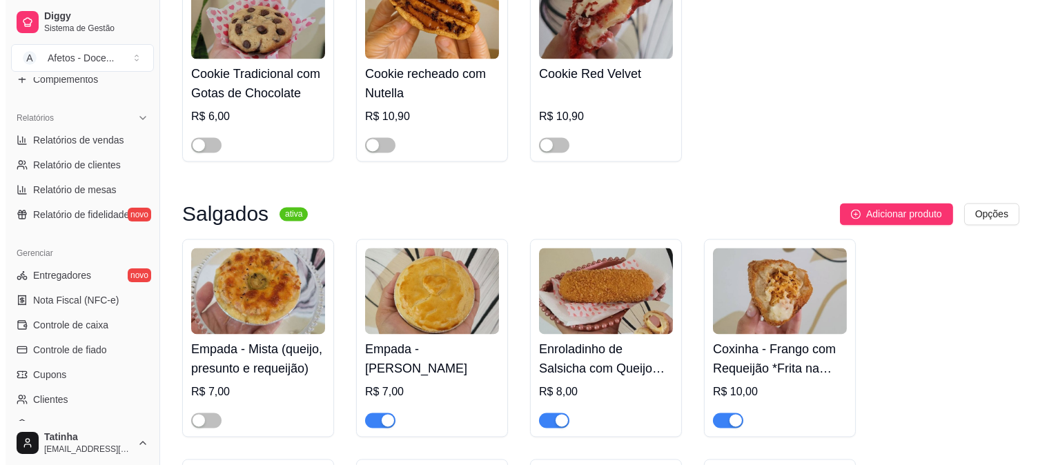
scroll to position [4747, 0]
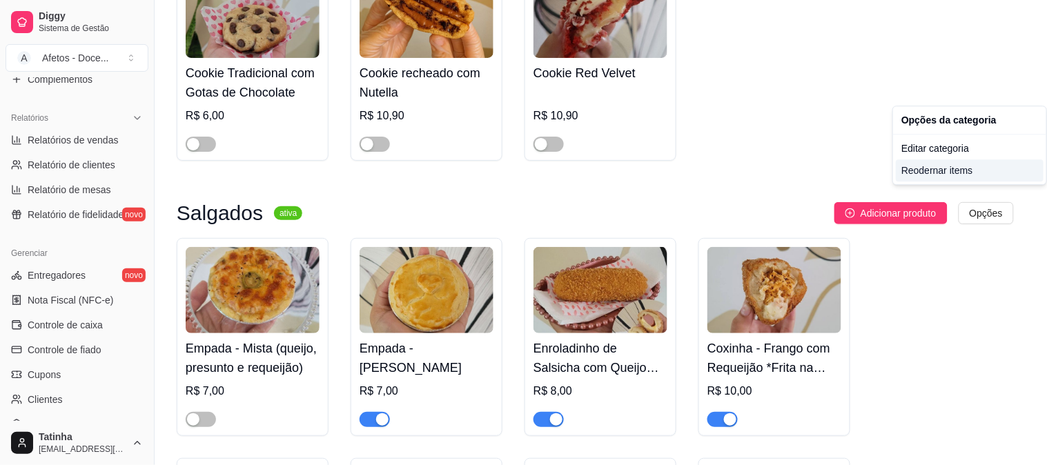
click at [960, 168] on div "Reodernar items" at bounding box center [970, 170] width 148 height 22
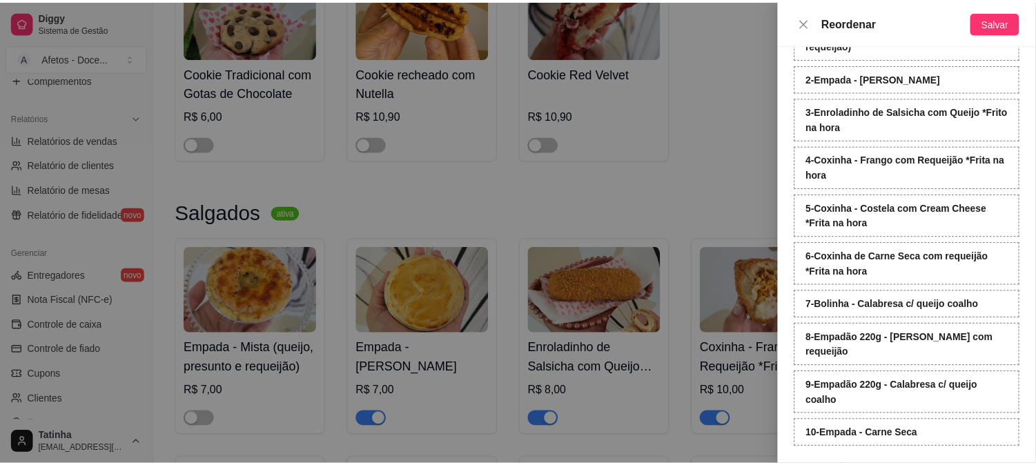
scroll to position [112, 0]
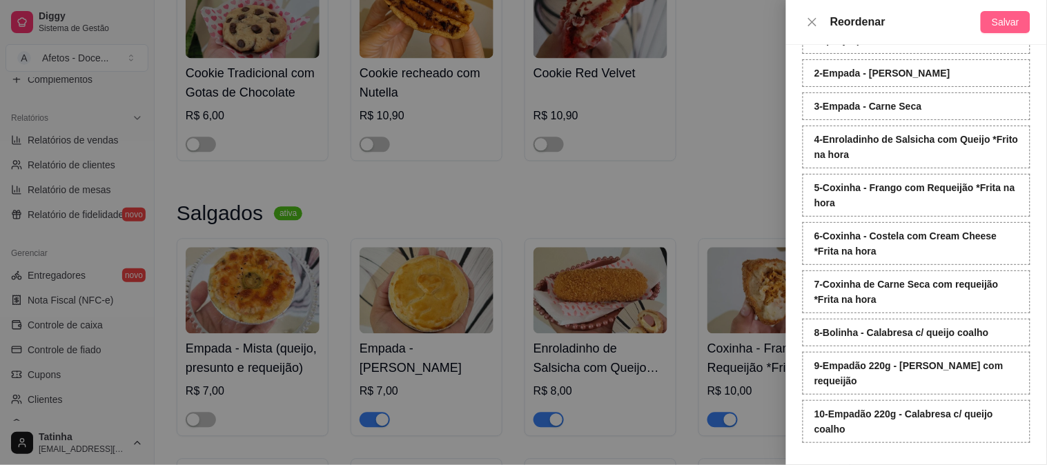
click at [1008, 14] on button "Salvar" at bounding box center [1006, 22] width 50 height 22
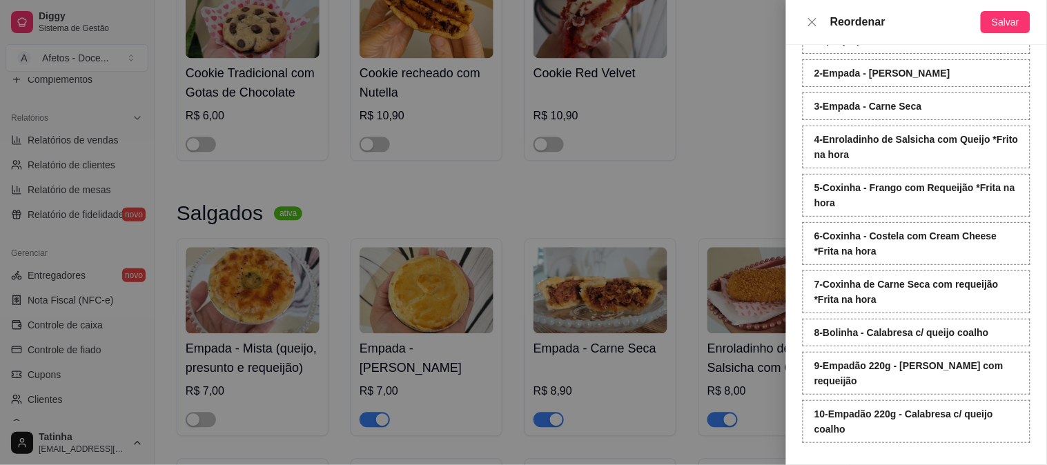
click at [736, 52] on div at bounding box center [523, 232] width 1047 height 465
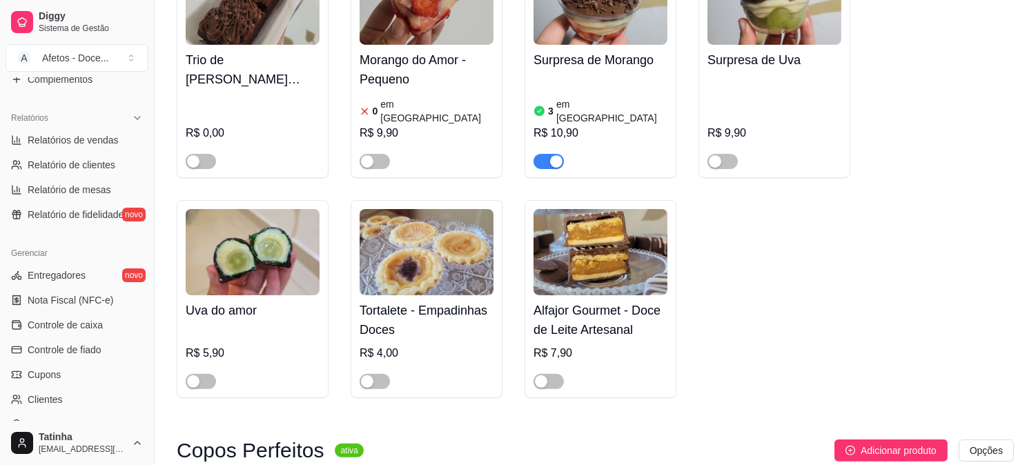
scroll to position [818, 0]
